Goal: Task Accomplishment & Management: Use online tool/utility

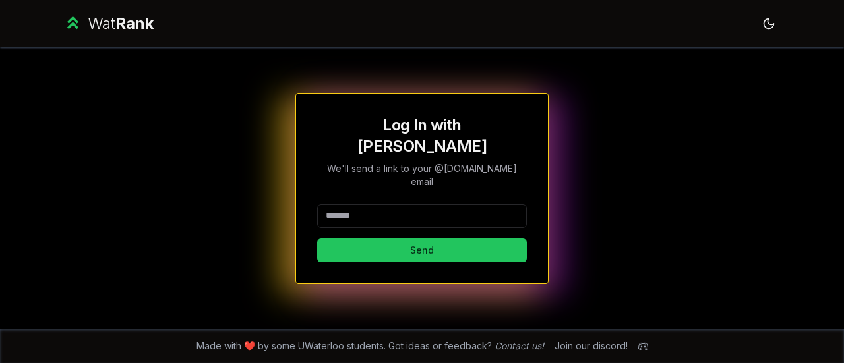
click at [402, 210] on div at bounding box center [422, 218] width 210 height 29
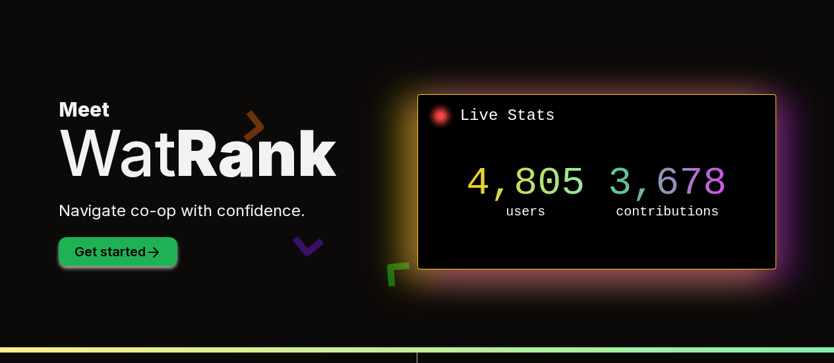
click at [84, 256] on button "Get started" at bounding box center [118, 251] width 119 height 29
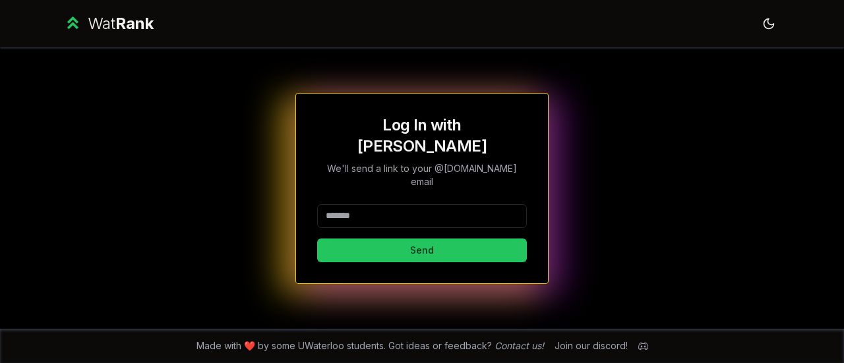
click at [403, 204] on input at bounding box center [422, 216] width 210 height 24
click at [317, 239] on button "Send" at bounding box center [422, 251] width 210 height 24
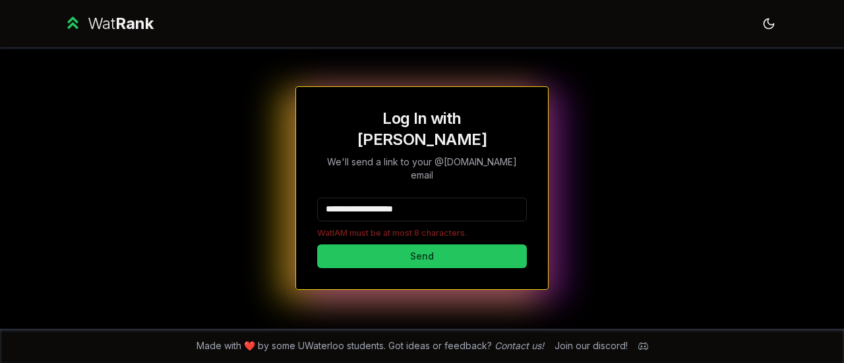
click at [567, 212] on div "**********" at bounding box center [421, 187] width 759 height 281
click at [475, 198] on input "**********" at bounding box center [422, 210] width 210 height 24
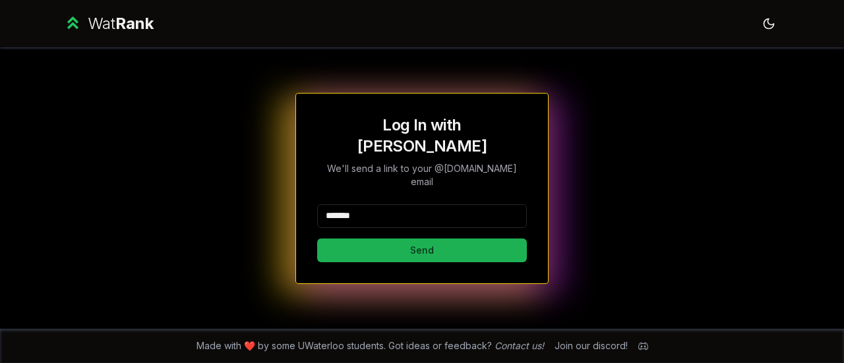
type input "*******"
click at [364, 239] on button "Send" at bounding box center [422, 251] width 210 height 24
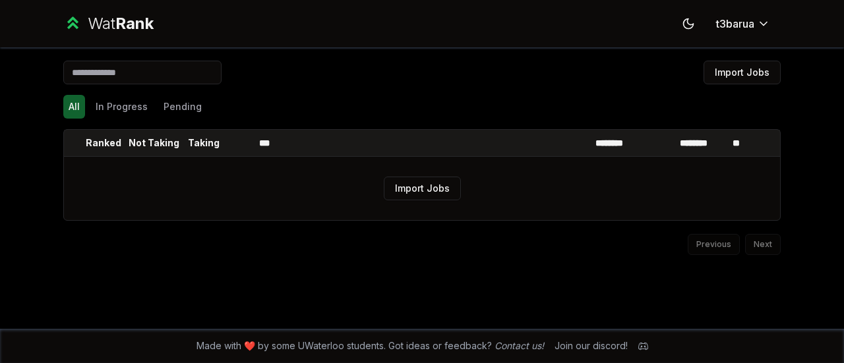
click at [199, 67] on input at bounding box center [142, 73] width 158 height 24
type input "*"
click at [146, 102] on button "In Progress" at bounding box center [121, 107] width 63 height 24
click at [80, 105] on button "All" at bounding box center [74, 107] width 22 height 24
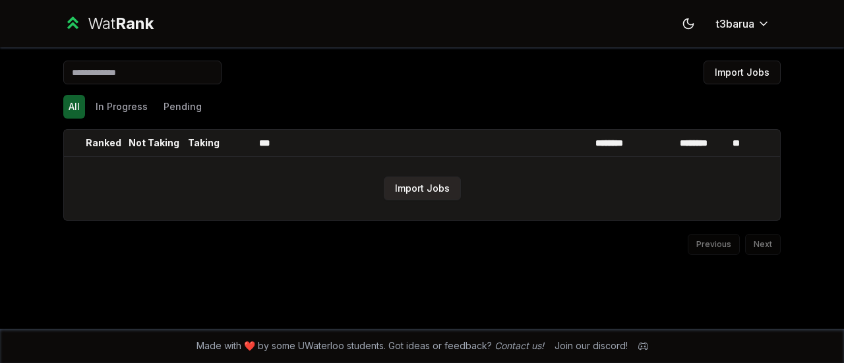
click at [415, 190] on button "Import Jobs" at bounding box center [422, 189] width 77 height 24
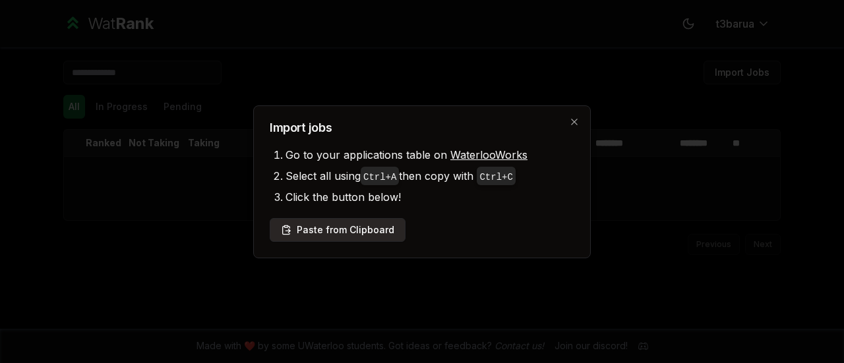
click at [386, 223] on button "Paste from Clipboard" at bounding box center [338, 230] width 136 height 24
click at [352, 229] on button "Paste from Clipboard" at bounding box center [338, 230] width 136 height 24
click at [347, 226] on button "Paste from Clipboard" at bounding box center [338, 230] width 136 height 24
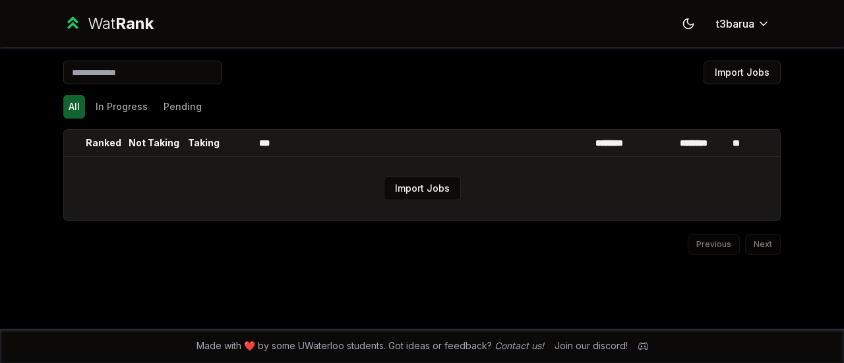
click at [405, 175] on td "Import Jobs" at bounding box center [422, 188] width 716 height 63
click at [423, 192] on button "Import Jobs" at bounding box center [422, 189] width 77 height 24
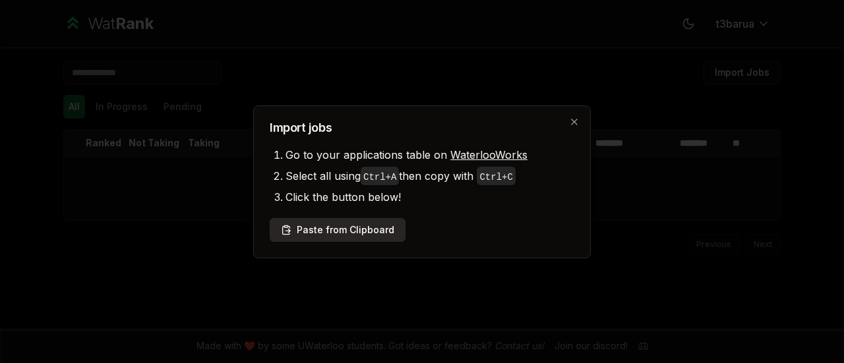
click at [358, 228] on button "Paste from Clipboard" at bounding box center [338, 230] width 136 height 24
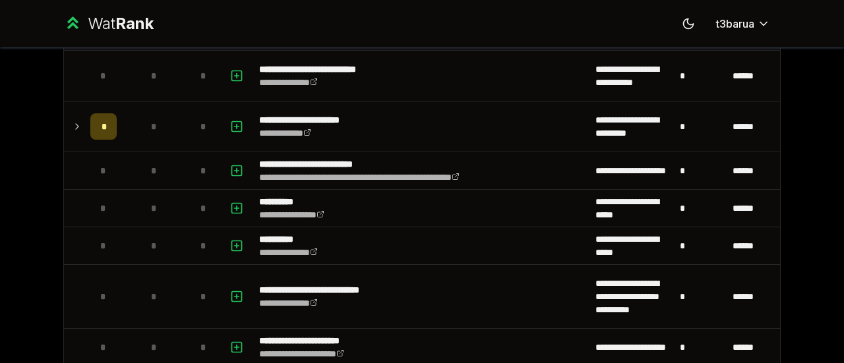
scroll to position [819, 0]
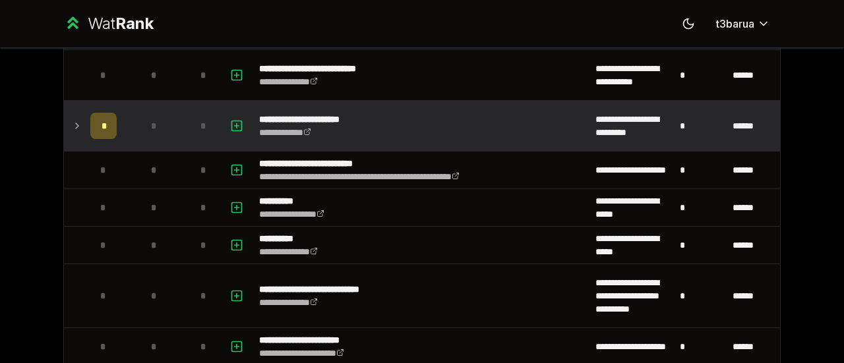
click at [73, 125] on icon at bounding box center [77, 126] width 11 height 16
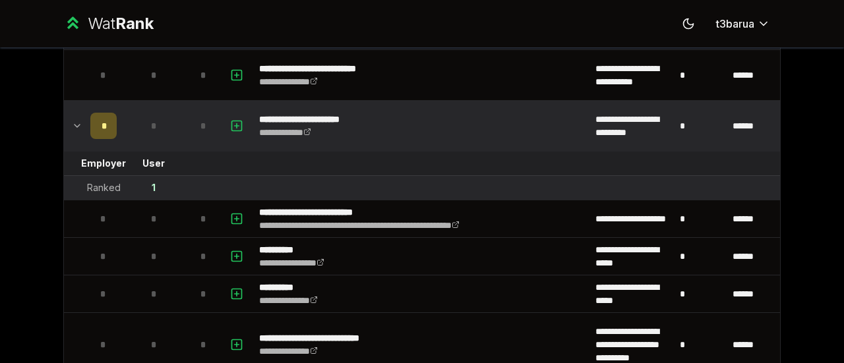
click at [73, 125] on icon at bounding box center [77, 126] width 11 height 16
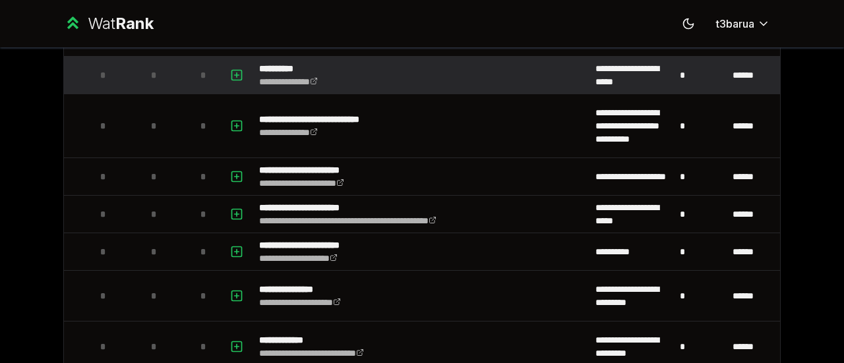
scroll to position [985, 0]
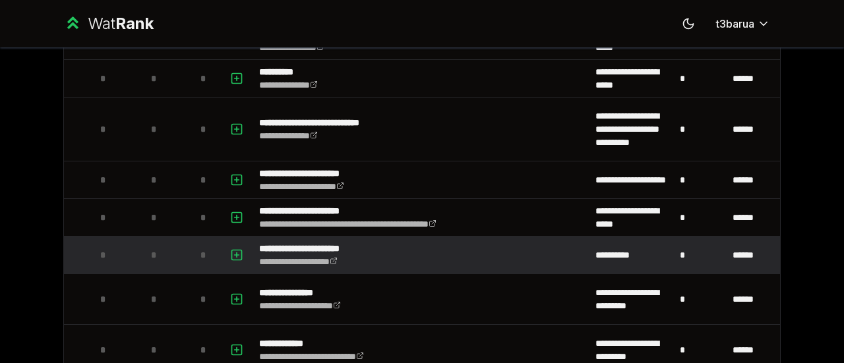
click at [190, 255] on div "*" at bounding box center [203, 255] width 26 height 26
click at [230, 250] on icon "button" at bounding box center [236, 255] width 13 height 16
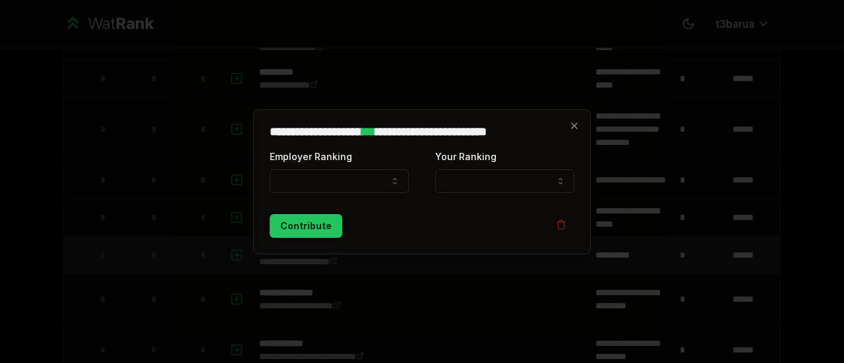
select select
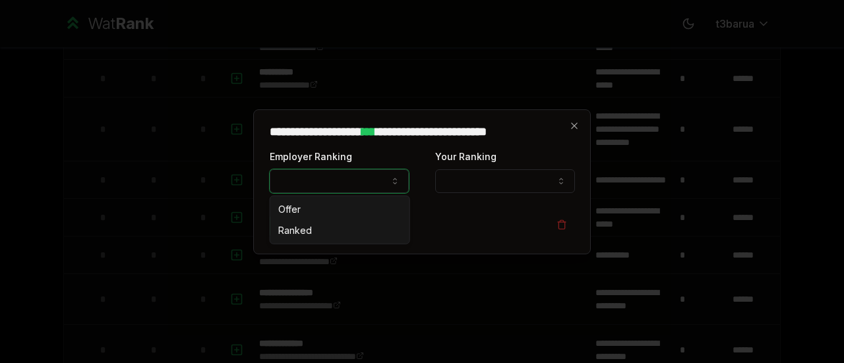
click at [402, 180] on button "Employer Ranking" at bounding box center [339, 181] width 139 height 24
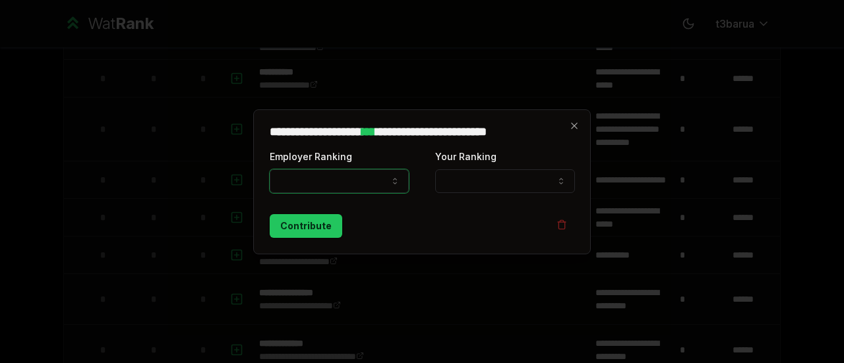
click at [446, 217] on div "Contribute" at bounding box center [422, 226] width 305 height 24
click at [571, 125] on icon "button" at bounding box center [574, 126] width 11 height 11
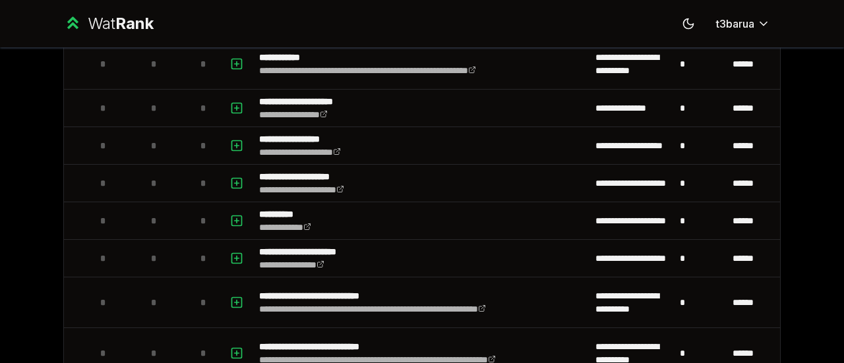
scroll to position [0, 0]
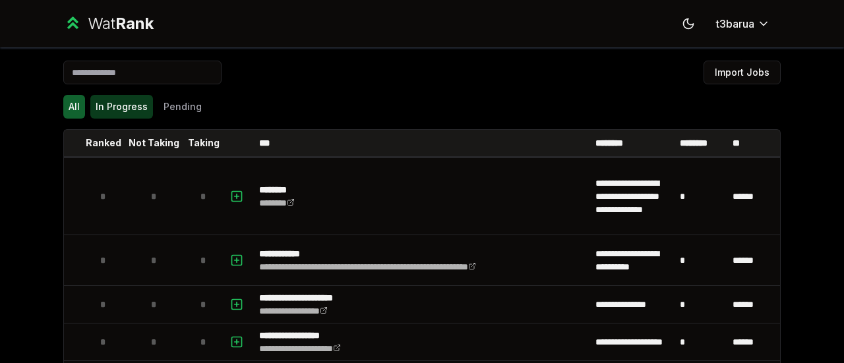
click at [127, 113] on button "In Progress" at bounding box center [121, 107] width 63 height 24
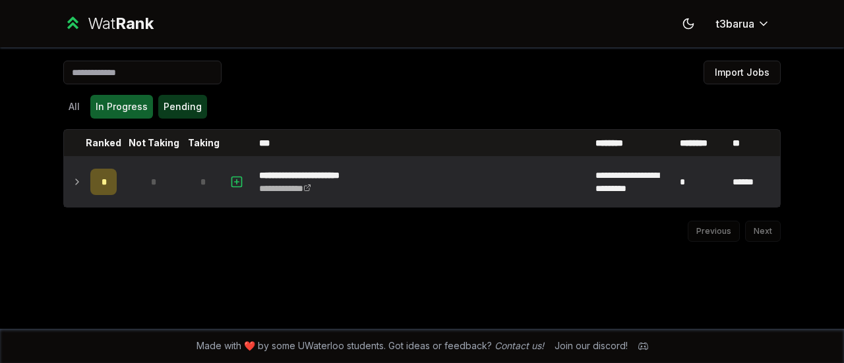
click at [192, 112] on button "Pending" at bounding box center [182, 107] width 49 height 24
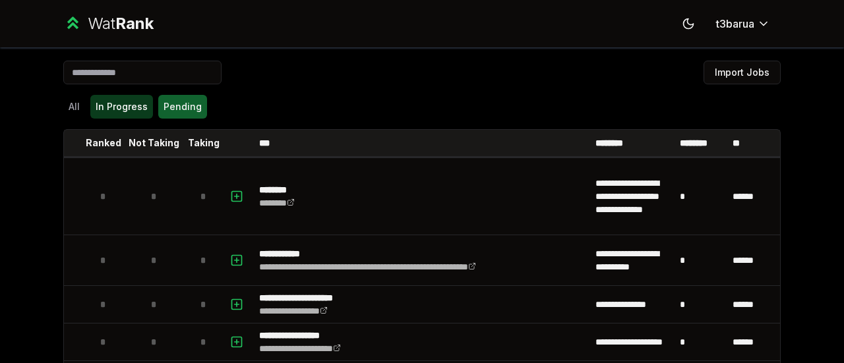
click at [121, 105] on button "In Progress" at bounding box center [121, 107] width 63 height 24
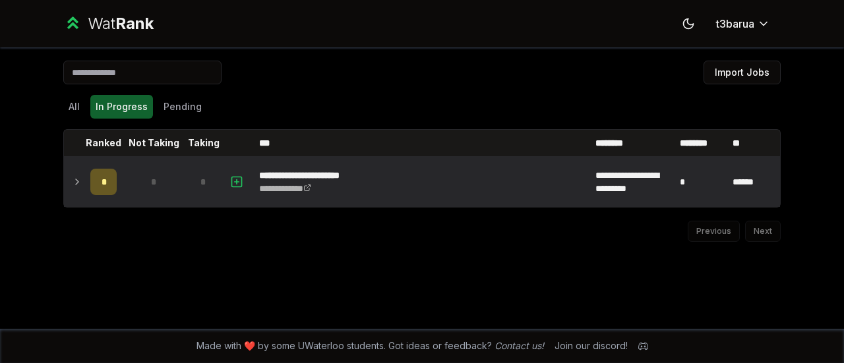
click at [78, 179] on icon at bounding box center [77, 182] width 11 height 16
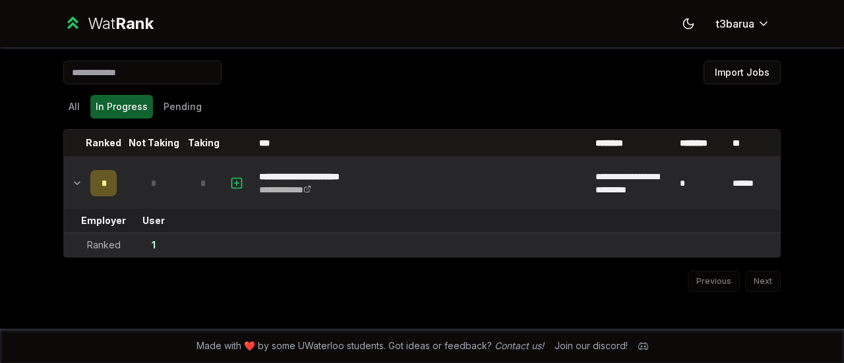
click at [78, 179] on icon at bounding box center [77, 183] width 11 height 16
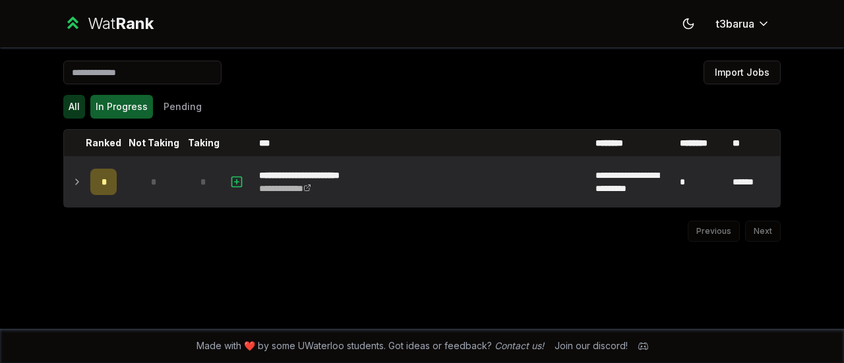
click at [80, 107] on button "All" at bounding box center [74, 107] width 22 height 24
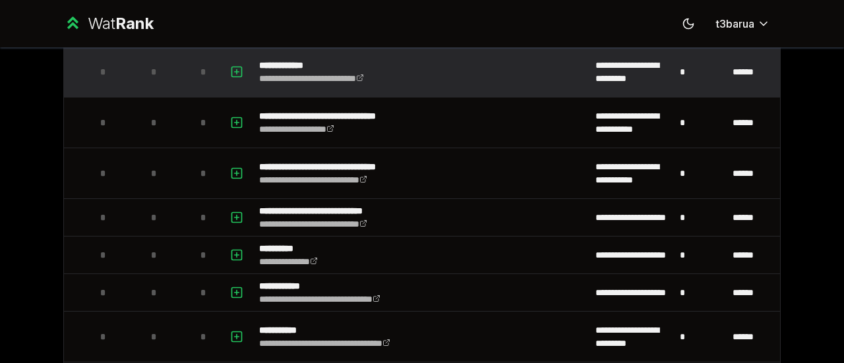
scroll to position [1266, 0]
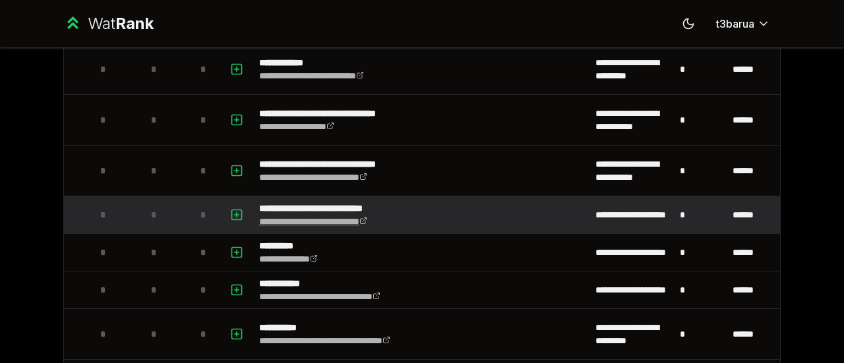
click at [358, 217] on link "**********" at bounding box center [313, 221] width 108 height 9
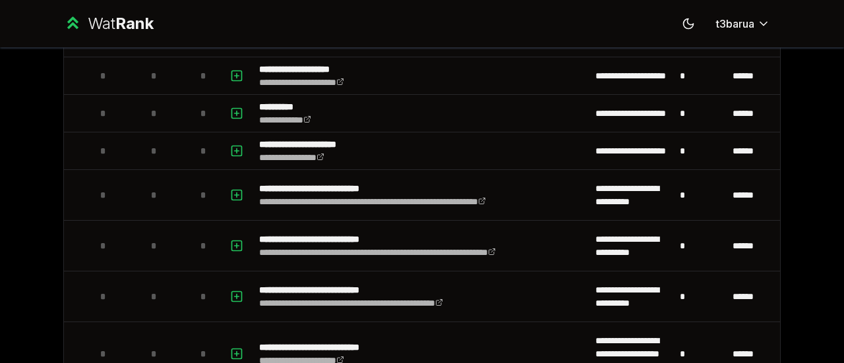
scroll to position [0, 0]
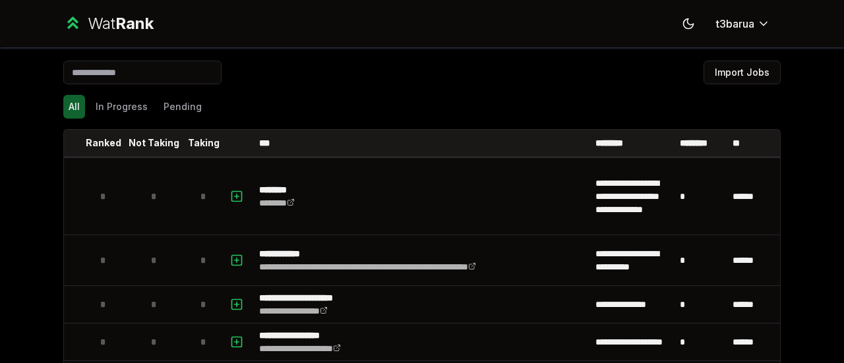
click at [747, 38] on div "Wat Rank Toggle theme t3barua" at bounding box center [421, 23] width 759 height 47
click at [687, 24] on icon at bounding box center [687, 23] width 9 height 9
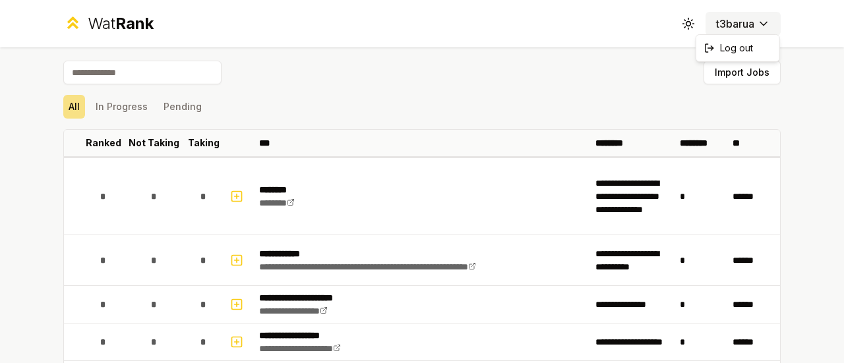
click at [759, 20] on html "**********" at bounding box center [422, 181] width 844 height 363
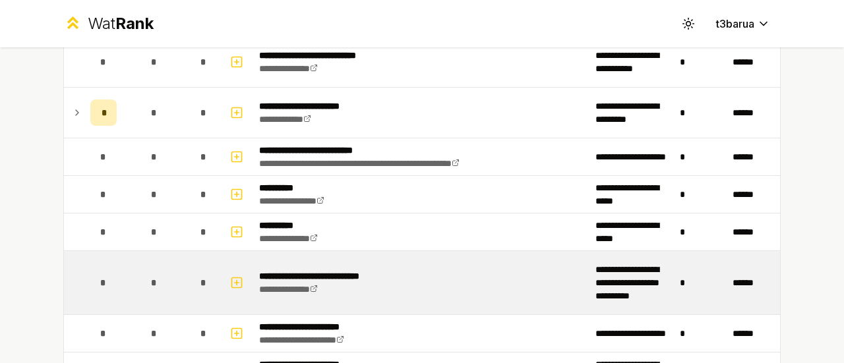
scroll to position [831, 0]
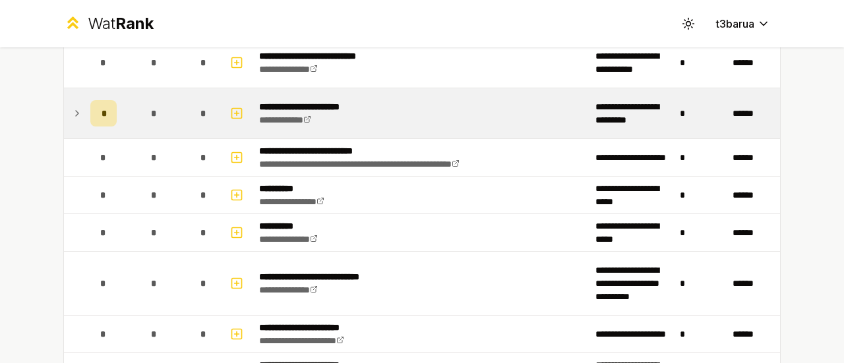
click at [72, 114] on icon at bounding box center [77, 113] width 11 height 16
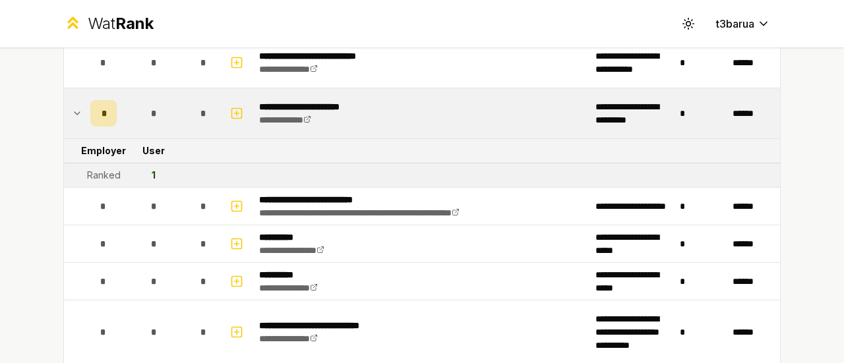
click at [72, 114] on icon at bounding box center [77, 113] width 11 height 16
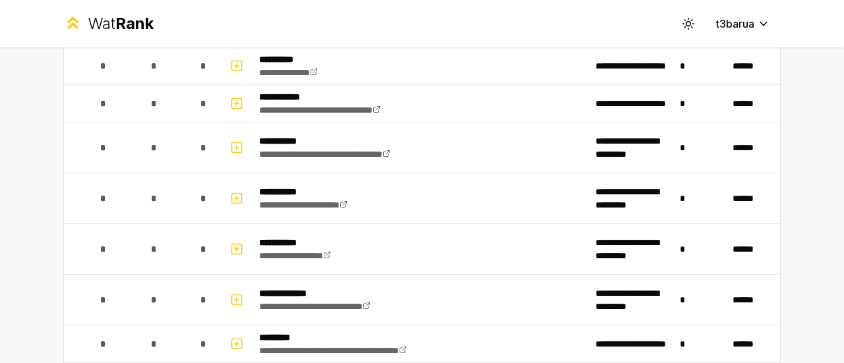
scroll to position [1453, 0]
